Goal: Find specific page/section: Find specific page/section

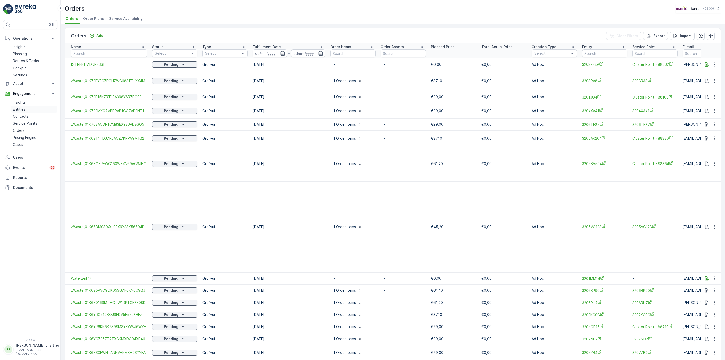
click at [21, 109] on p "Entities" at bounding box center [19, 109] width 13 height 5
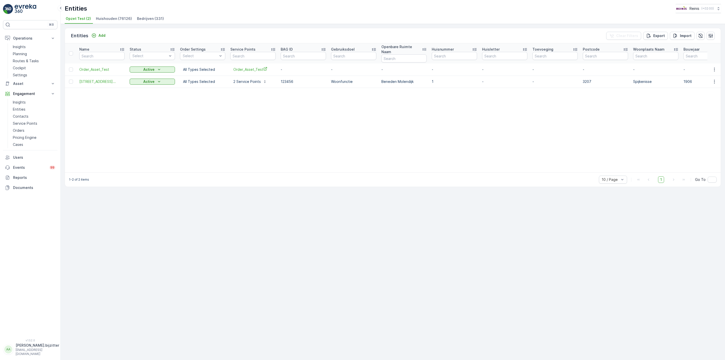
click at [109, 20] on span "Huishouden (76126)" at bounding box center [114, 18] width 36 height 5
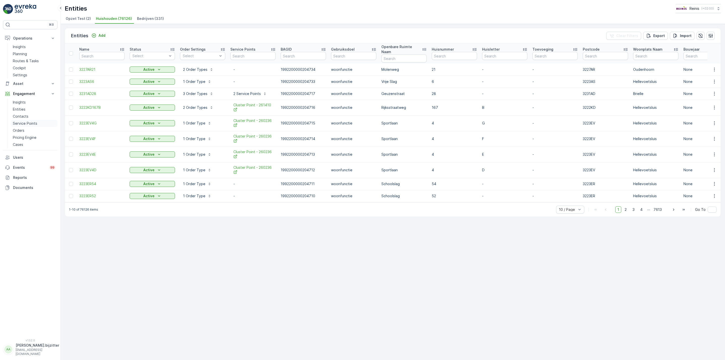
click at [30, 123] on p "Service Points" at bounding box center [25, 123] width 24 height 5
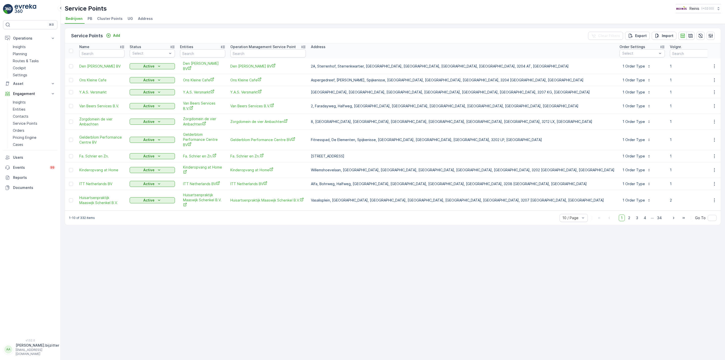
click at [141, 18] on span "Address" at bounding box center [145, 18] width 15 height 5
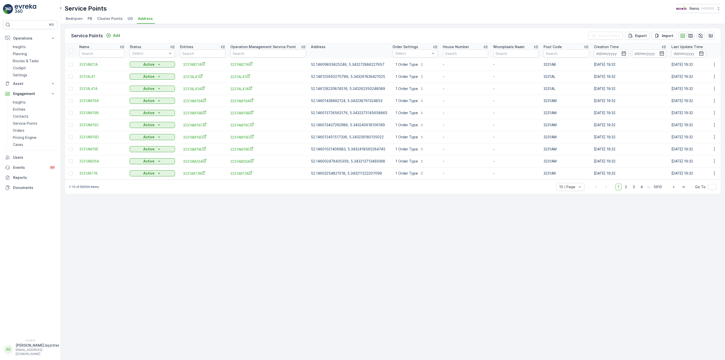
click at [689, 35] on icon "button" at bounding box center [690, 36] width 4 height 4
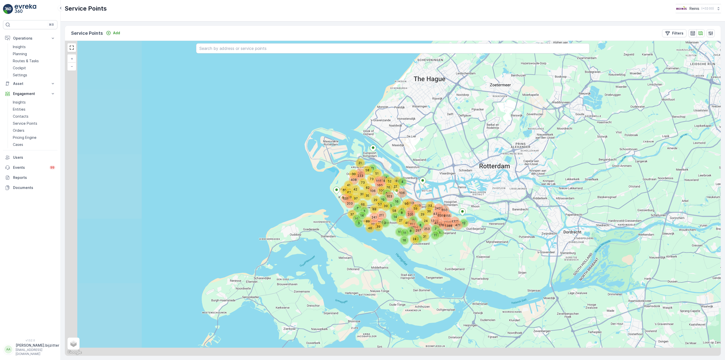
drag, startPoint x: 320, startPoint y: 253, endPoint x: 502, endPoint y: 192, distance: 192.0
click at [502, 192] on div "5 58 14 39 27 16 10 4 106 41 11 16 8 27 90 40 335 183 15 1694 1297 31 24 1163 8…" at bounding box center [393, 198] width 656 height 315
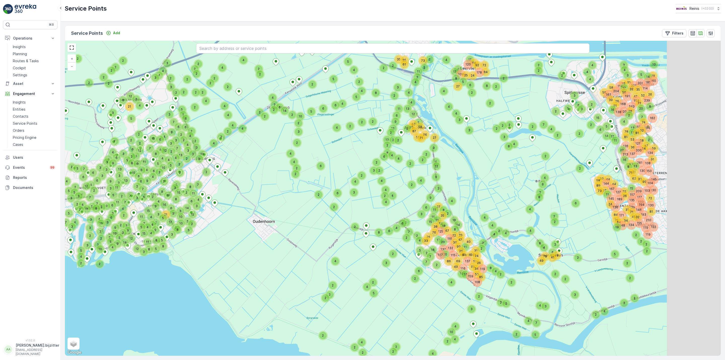
drag, startPoint x: 320, startPoint y: 250, endPoint x: 252, endPoint y: 263, distance: 69.0
click at [252, 264] on div "2 2 108 130 119 122 210 81 150 72 91 134 145 130 104 19 116 17 81 40 11 137 159…" at bounding box center [393, 198] width 656 height 315
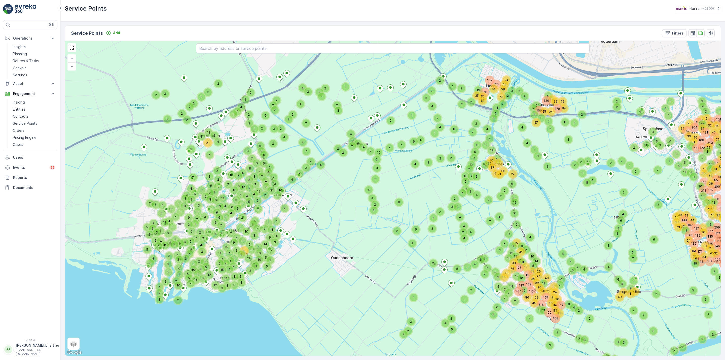
drag, startPoint x: 252, startPoint y: 263, endPoint x: 331, endPoint y: 300, distance: 86.4
click at [331, 300] on div "2 2 108 130 119 122 210 81 150 72 91 134 145 130 104 19 116 17 81 40 11 137 159…" at bounding box center [393, 198] width 656 height 315
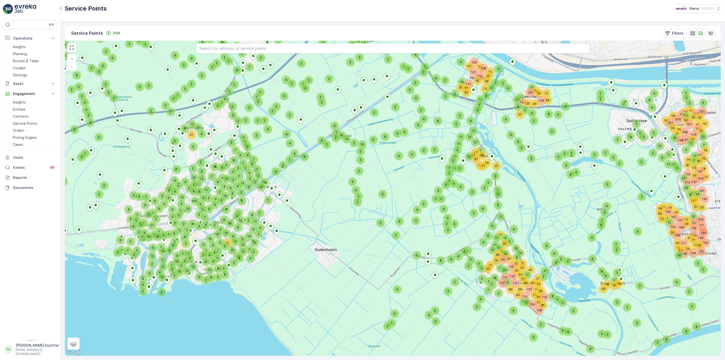
drag, startPoint x: 334, startPoint y: 295, endPoint x: 317, endPoint y: 287, distance: 18.2
click at [317, 287] on div "2 2 19 116 17 81 40 11 137 159 3 49 2 2 41 119 2 7 2 108 2 4 5 85 3 2 2 4 2 48 …" at bounding box center [393, 198] width 656 height 315
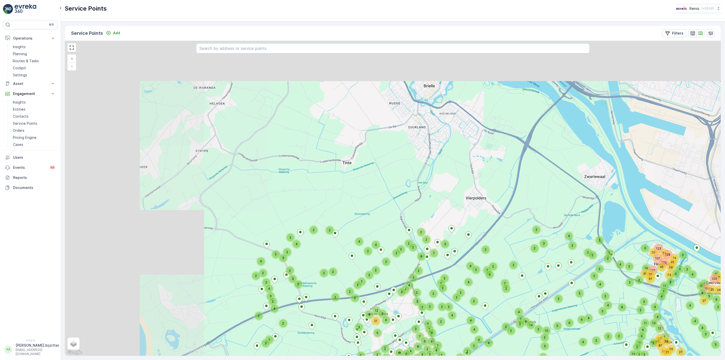
drag, startPoint x: 142, startPoint y: 156, endPoint x: 328, endPoint y: 341, distance: 262.0
click at [327, 343] on div "2 2 19 116 17 81 40 11 137 159 3 49 2 2 41 119 2 7 2 108 2 4 5 85 3 2 2 4 2 48 …" at bounding box center [393, 198] width 656 height 315
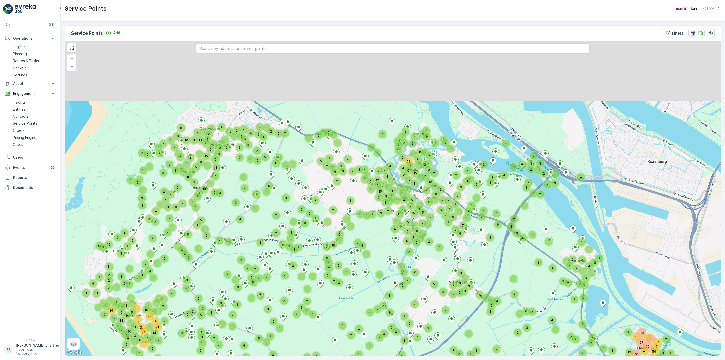
drag, startPoint x: 288, startPoint y: 122, endPoint x: 271, endPoint y: 206, distance: 85.1
click at [271, 206] on div "3 4 3 12 58 71 27 86 62 5 51 87 120 4 9 8 24 11 4 2 2 27 2 4 5 73 2 4 6 109 66 …" at bounding box center [393, 198] width 656 height 315
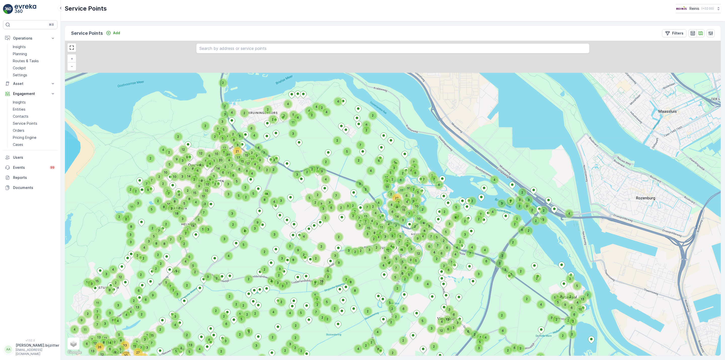
drag, startPoint x: 465, startPoint y: 103, endPoint x: 453, endPoint y: 140, distance: 38.3
click at [453, 140] on div "2 107 45 56 2 3 45 74 120 4 2 2 2 19 101 4 2 2 2 2 2 2 2 2 123 2 128 51 2 2 2 4…" at bounding box center [393, 198] width 656 height 315
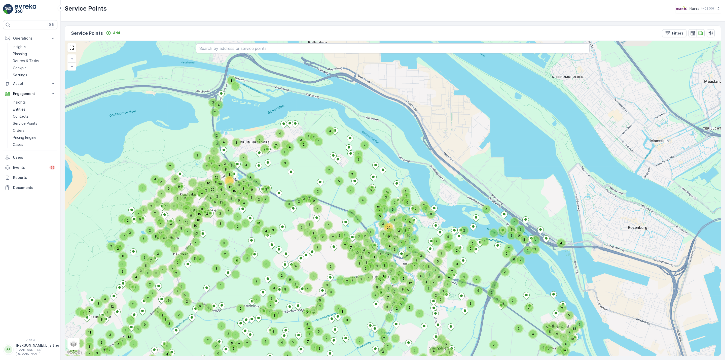
drag, startPoint x: 479, startPoint y: 115, endPoint x: 467, endPoint y: 167, distance: 53.7
click at [467, 167] on div "4 2 2 2 2 2 2 2 2 2 2 2 12 5 4 3 2 13 13 6 3 4 3 2 6 5 4 4 6 3 2 4 2 6 4 4 2 3 …" at bounding box center [393, 198] width 656 height 315
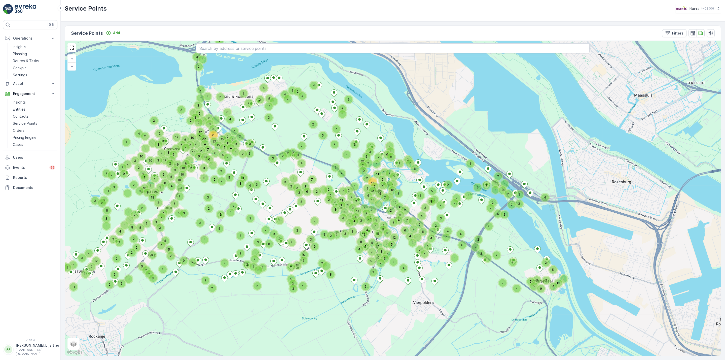
drag, startPoint x: 462, startPoint y: 200, endPoint x: 449, endPoint y: 109, distance: 92.2
click at [449, 109] on div "2 3 2 4 2 6 4 4 2 3 2 2 2 2 2 5 2 2 6 3 2 3 9 2 2 3 2 5 5 2 4 4 2 2 5 13 2 4 2 …" at bounding box center [393, 198] width 656 height 315
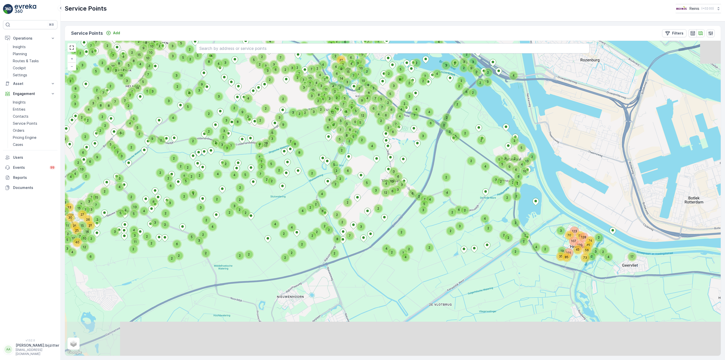
drag, startPoint x: 394, startPoint y: 297, endPoint x: 359, endPoint y: 183, distance: 119.2
click at [359, 183] on div "2 3 2 4 2 6 4 4 2 3 2 2 2 2 2 5 2 2 6 3 2 3 9 2 2 3 2 5 5 2 4 4 2 2 5 13 2 4 2 …" at bounding box center [393, 198] width 656 height 315
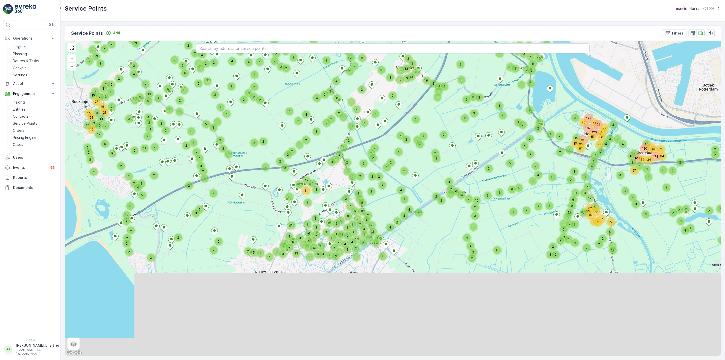
drag, startPoint x: 366, startPoint y: 306, endPoint x: 387, endPoint y: 207, distance: 100.9
click at [387, 207] on div "2 3 2 4 2 6 4 2 3 2 2 2 2 2 5 2 6 3 2 3 9 2 2 3 2 5 5 2 4 4 2 2 5 13 2 4 2 9 3 …" at bounding box center [393, 198] width 656 height 315
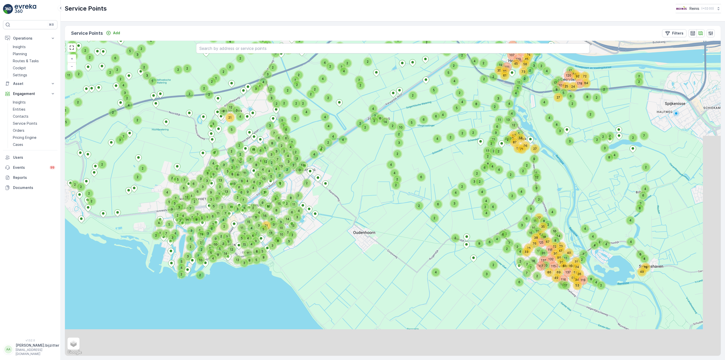
drag, startPoint x: 401, startPoint y: 319, endPoint x: 325, endPoint y: 246, distance: 105.6
click at [325, 246] on div "2 5 5 2 4 13 4 9 9 5 2 2 2 5 2 2 2 6 107 123 45 4 2 56 2 128 51 2 3 45 73 74 12…" at bounding box center [393, 198] width 656 height 315
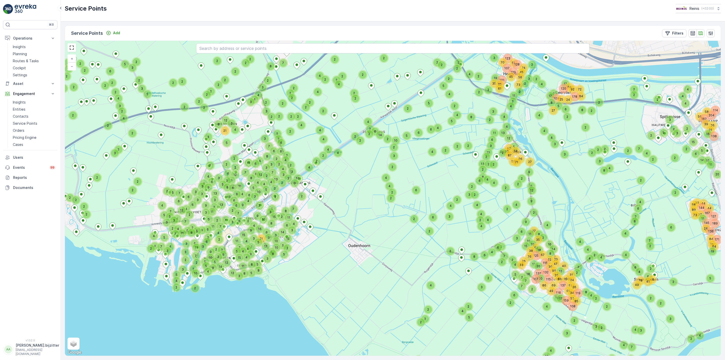
drag, startPoint x: 356, startPoint y: 180, endPoint x: 326, endPoint y: 271, distance: 95.2
click at [348, 178] on div "107 123 45 4 2 56 2 128 51 2 3 45 73 74 120 17 2 4 2 2 2 2 2 35 3 19 70 101 85 …" at bounding box center [393, 198] width 656 height 315
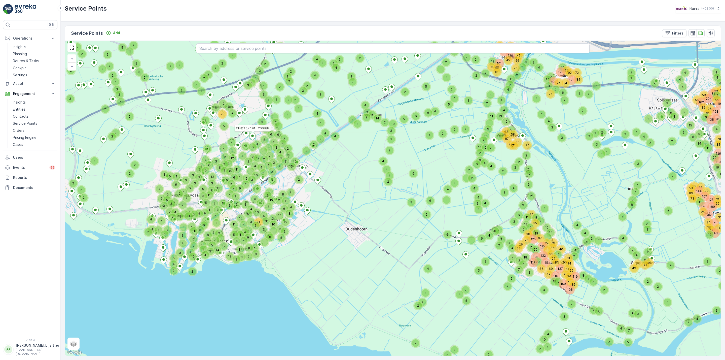
click at [254, 134] on icon at bounding box center [252, 136] width 6 height 7
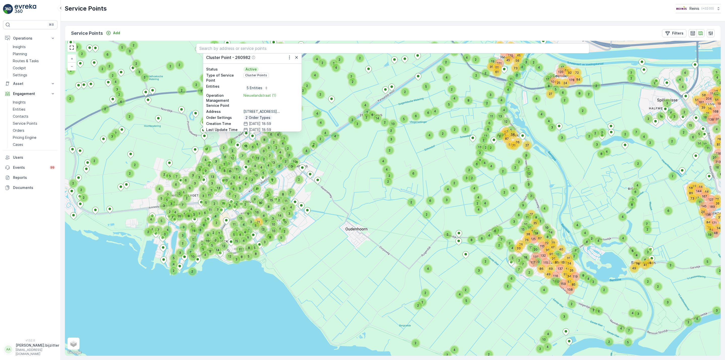
click at [338, 211] on div "107 45 4 2 56 2 128 51 2 3 45 73 74 120 17 2 4 2 2 2 2 2 35 19 70 101 85 4 2 2 …" at bounding box center [393, 198] width 656 height 315
